Goal: Use online tool/utility: Utilize a website feature to perform a specific function

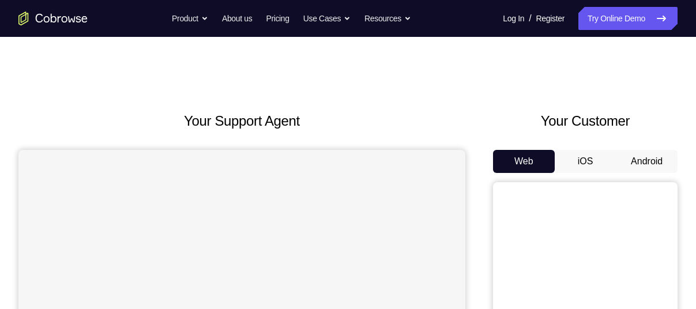
click at [642, 164] on button "Android" at bounding box center [647, 161] width 62 height 23
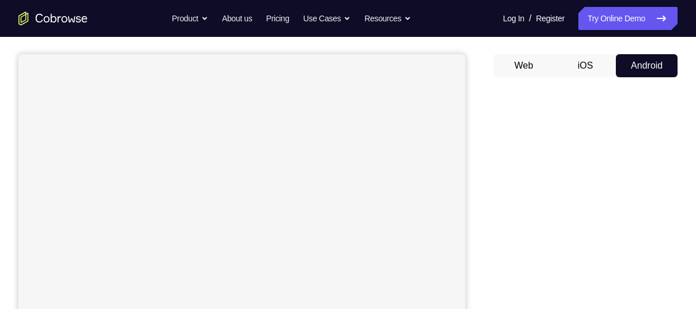
scroll to position [96, 0]
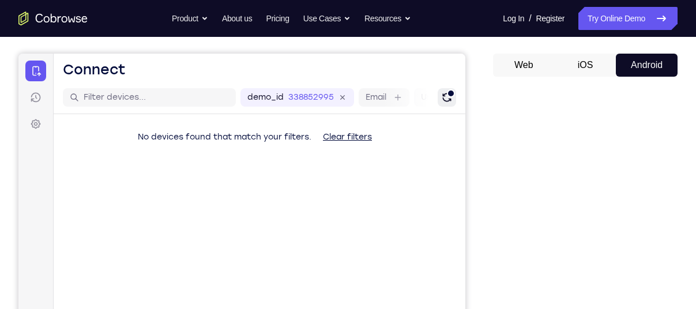
click at [449, 96] on div "Refresh" at bounding box center [451, 93] width 8 height 8
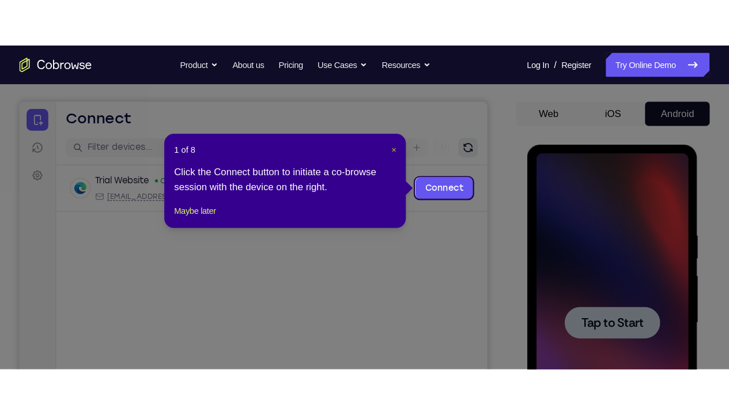
scroll to position [0, 0]
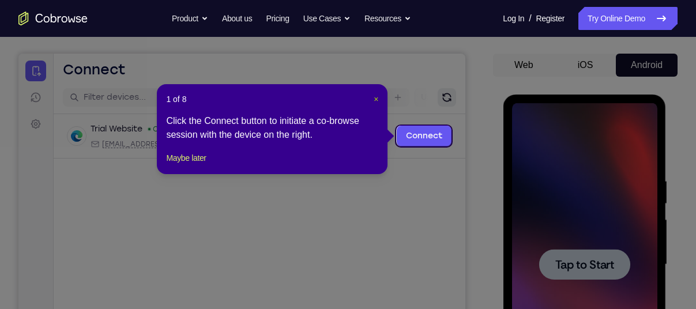
click at [376, 97] on span "×" at bounding box center [376, 99] width 5 height 9
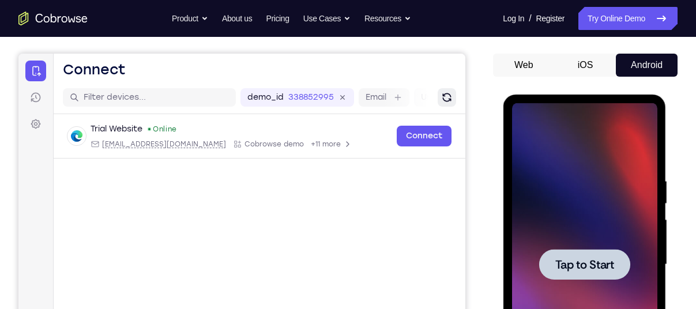
click at [568, 263] on span "Tap to Start" at bounding box center [584, 265] width 59 height 12
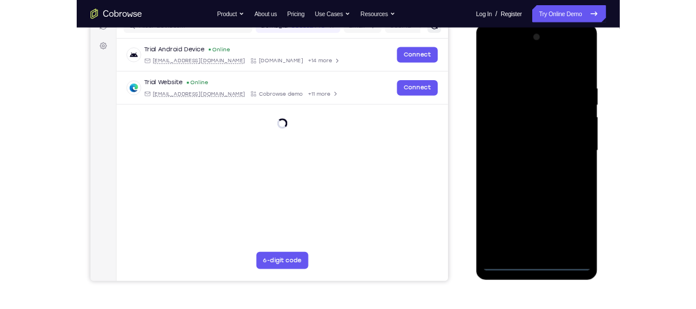
scroll to position [160, 0]
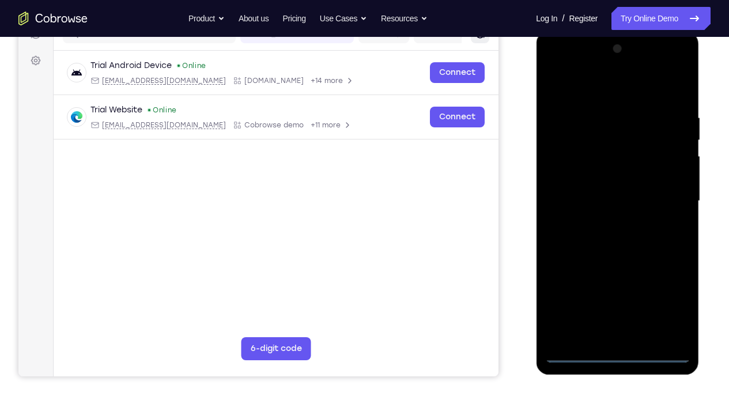
click at [618, 308] on div at bounding box center [617, 201] width 145 height 323
click at [666, 295] on div at bounding box center [617, 201] width 145 height 323
click at [596, 86] on div at bounding box center [617, 201] width 145 height 323
click at [671, 203] on div at bounding box center [617, 201] width 145 height 323
click at [605, 221] on div at bounding box center [617, 201] width 145 height 323
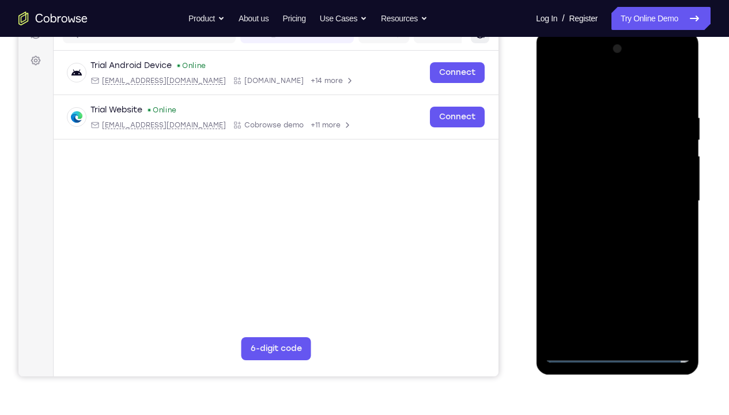
click at [611, 176] on div at bounding box center [617, 201] width 145 height 323
click at [602, 175] on div at bounding box center [617, 201] width 145 height 323
click at [595, 193] on div at bounding box center [617, 201] width 145 height 323
click at [620, 222] on div at bounding box center [617, 201] width 145 height 323
click at [615, 175] on div at bounding box center [617, 201] width 145 height 323
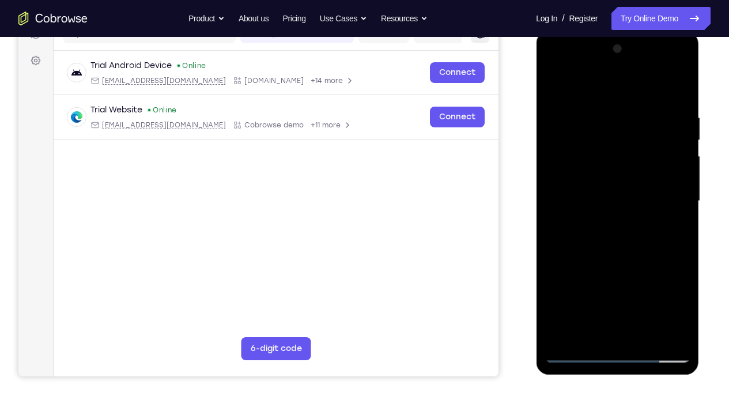
click at [645, 308] on div at bounding box center [617, 201] width 145 height 323
click at [620, 263] on div at bounding box center [617, 201] width 145 height 323
click at [608, 185] on div at bounding box center [617, 201] width 145 height 323
click at [585, 194] on div at bounding box center [617, 201] width 145 height 323
click at [612, 295] on div at bounding box center [617, 201] width 145 height 323
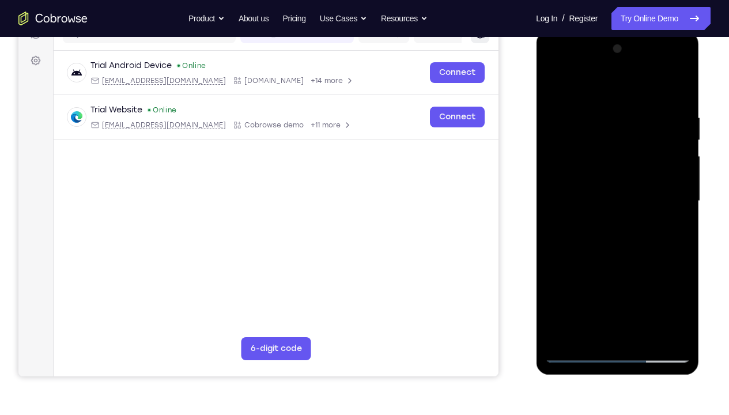
click at [671, 230] on div at bounding box center [617, 201] width 145 height 323
click at [580, 153] on div at bounding box center [617, 201] width 145 height 323
click at [613, 254] on div at bounding box center [617, 201] width 145 height 323
click at [671, 228] on div at bounding box center [617, 201] width 145 height 323
click at [674, 222] on div at bounding box center [617, 201] width 145 height 323
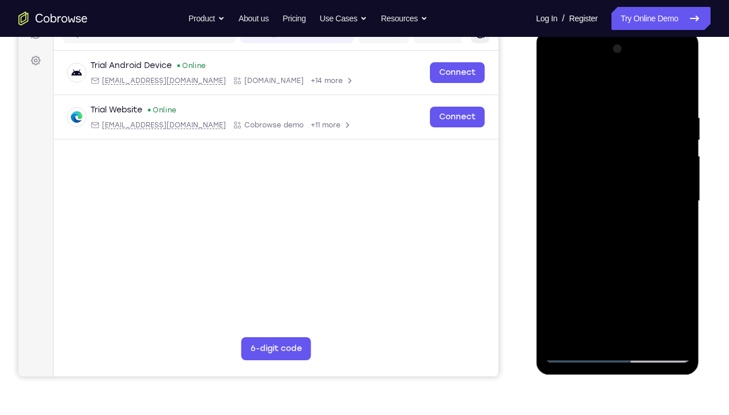
click at [673, 230] on div at bounding box center [617, 201] width 145 height 323
click at [673, 308] on div at bounding box center [617, 201] width 145 height 323
click at [553, 87] on div at bounding box center [617, 201] width 145 height 323
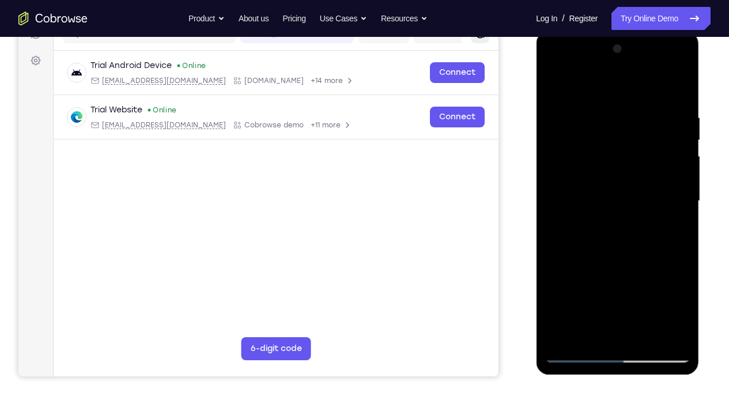
click at [560, 85] on div at bounding box center [617, 201] width 145 height 323
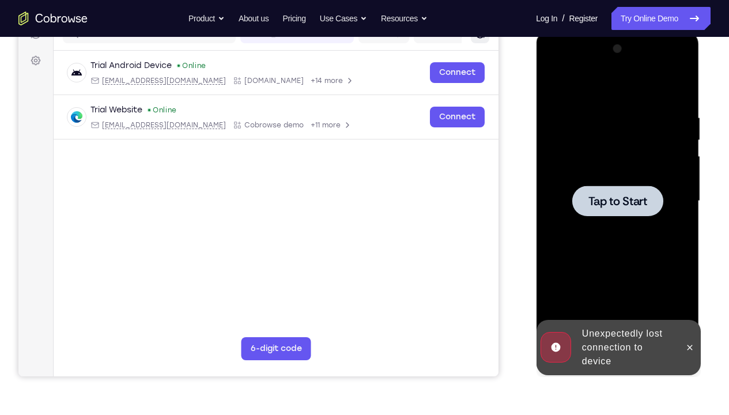
click at [615, 202] on span "Tap to Start" at bounding box center [617, 201] width 59 height 12
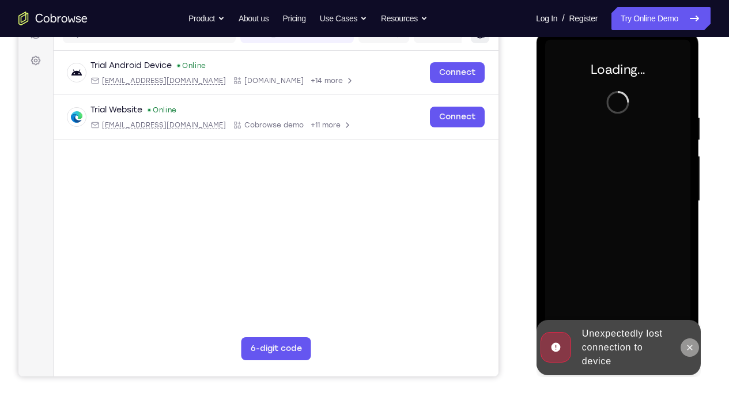
click at [691, 308] on icon at bounding box center [689, 347] width 5 height 5
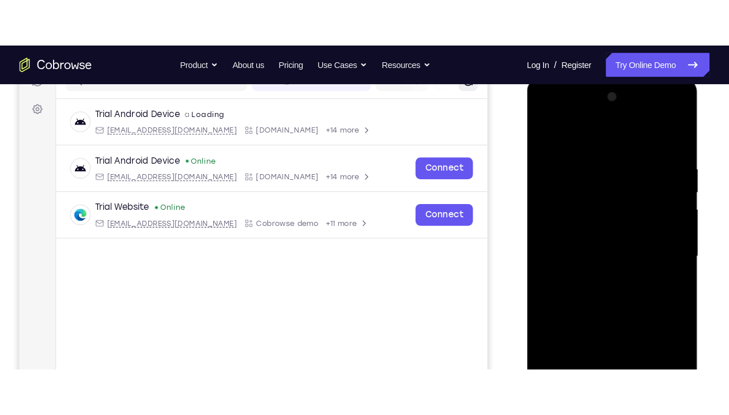
scroll to position [220, 0]
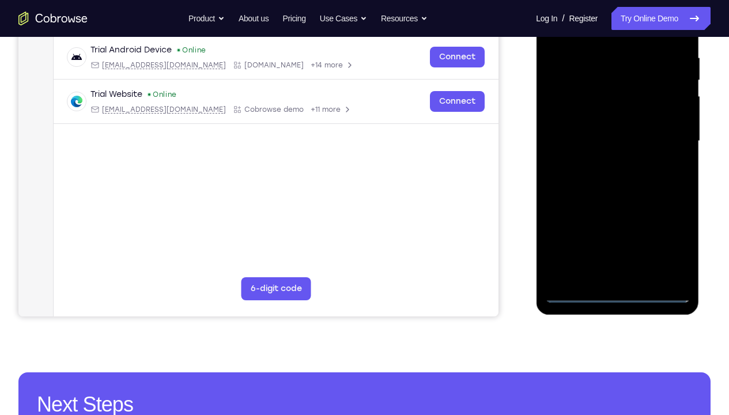
click at [614, 291] on div at bounding box center [617, 141] width 145 height 323
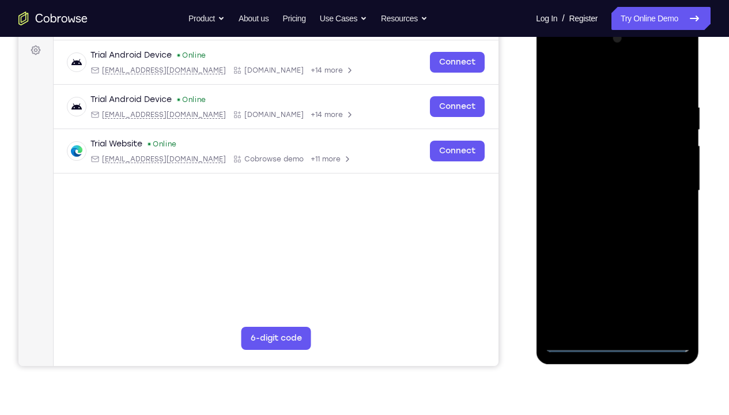
scroll to position [169, 0]
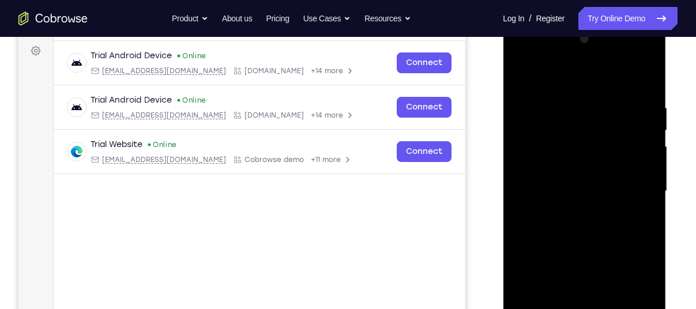
click at [630, 284] on div at bounding box center [583, 191] width 145 height 323
click at [560, 73] on div at bounding box center [583, 191] width 145 height 323
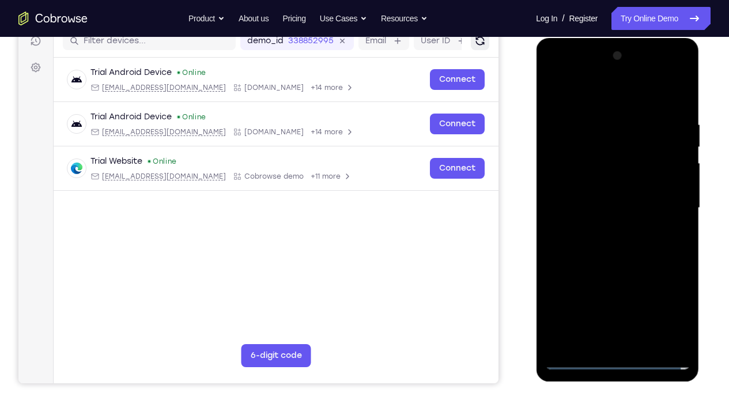
scroll to position [152, 0]
click at [665, 203] on div at bounding box center [617, 208] width 145 height 323
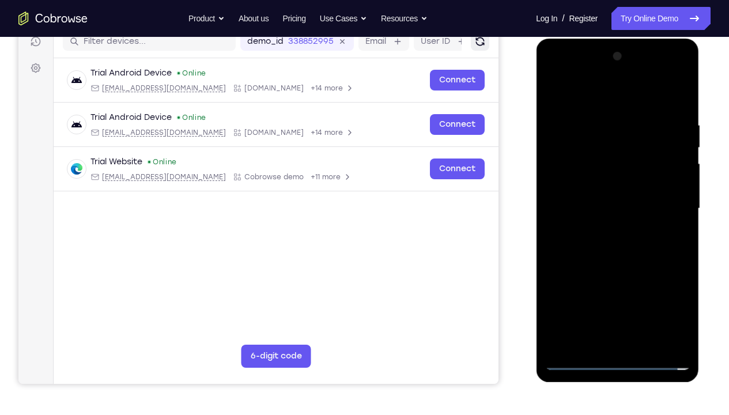
click at [604, 231] on div at bounding box center [617, 208] width 145 height 323
click at [605, 228] on div at bounding box center [617, 208] width 145 height 323
click at [593, 187] on div at bounding box center [617, 208] width 145 height 323
click at [604, 156] on div at bounding box center [617, 208] width 145 height 323
click at [627, 208] on div at bounding box center [617, 208] width 145 height 323
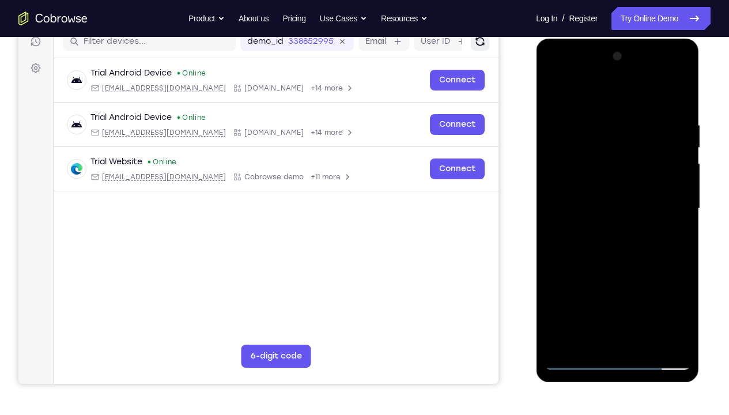
click at [628, 261] on div at bounding box center [617, 208] width 145 height 323
click at [602, 126] on div at bounding box center [617, 208] width 145 height 323
drag, startPoint x: 585, startPoint y: 99, endPoint x: 602, endPoint y: 56, distance: 45.7
click at [602, 56] on div at bounding box center [617, 208] width 145 height 323
click at [674, 216] on div at bounding box center [617, 208] width 145 height 323
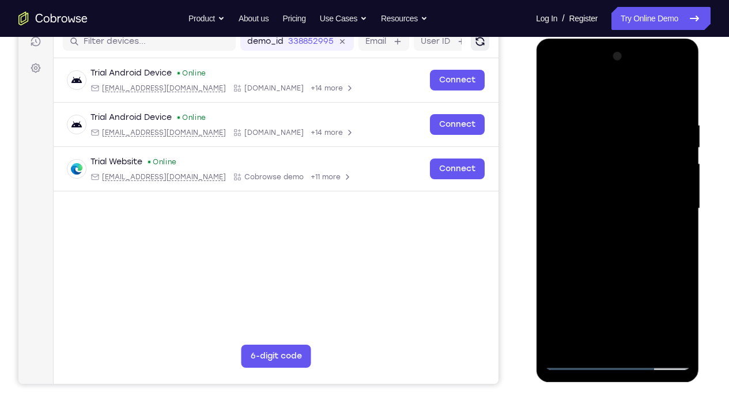
click at [674, 216] on div at bounding box center [617, 208] width 145 height 323
click at [679, 201] on div at bounding box center [617, 208] width 145 height 323
click at [672, 174] on div at bounding box center [617, 208] width 145 height 323
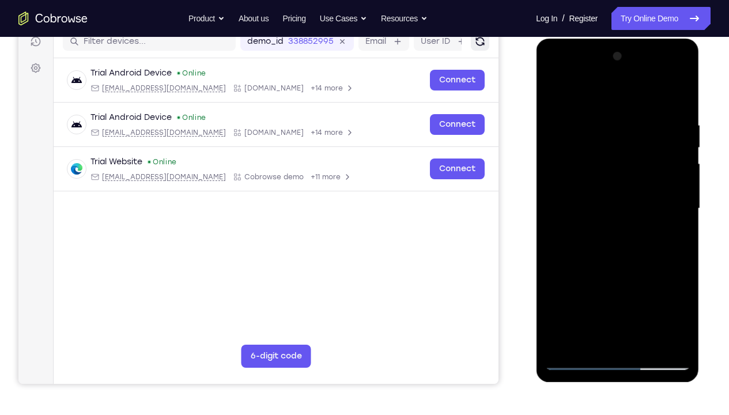
click at [676, 95] on div at bounding box center [617, 208] width 145 height 323
click at [566, 308] on div at bounding box center [617, 208] width 145 height 323
drag, startPoint x: 611, startPoint y: 144, endPoint x: 642, endPoint y: 287, distance: 146.3
click at [642, 287] on div at bounding box center [617, 208] width 145 height 323
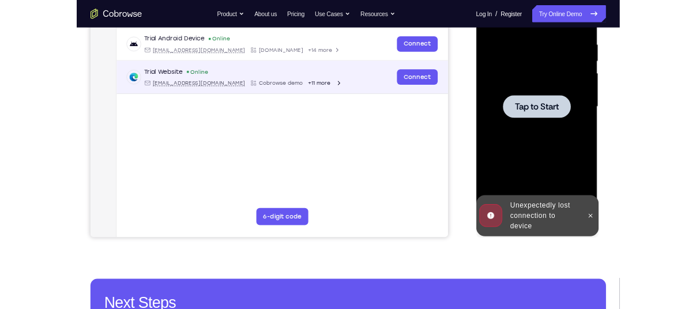
scroll to position [220, 0]
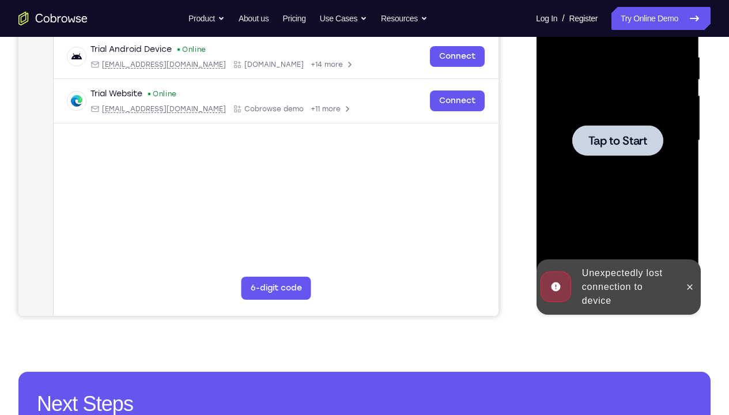
click at [612, 142] on span "Tap to Start" at bounding box center [617, 141] width 59 height 12
